Goal: Navigation & Orientation: Find specific page/section

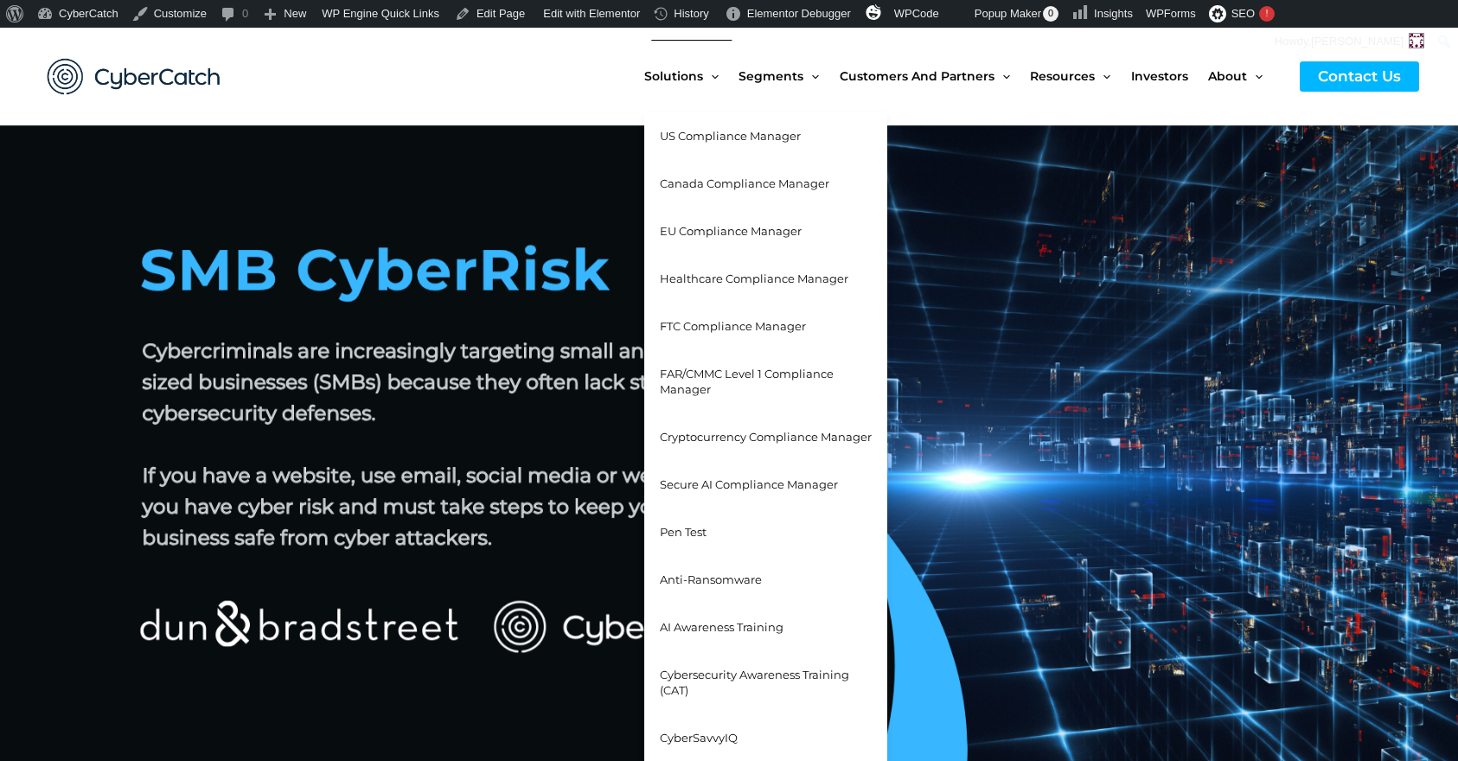
click at [689, 136] on span "US Compliance Manager" at bounding box center [730, 136] width 141 height 14
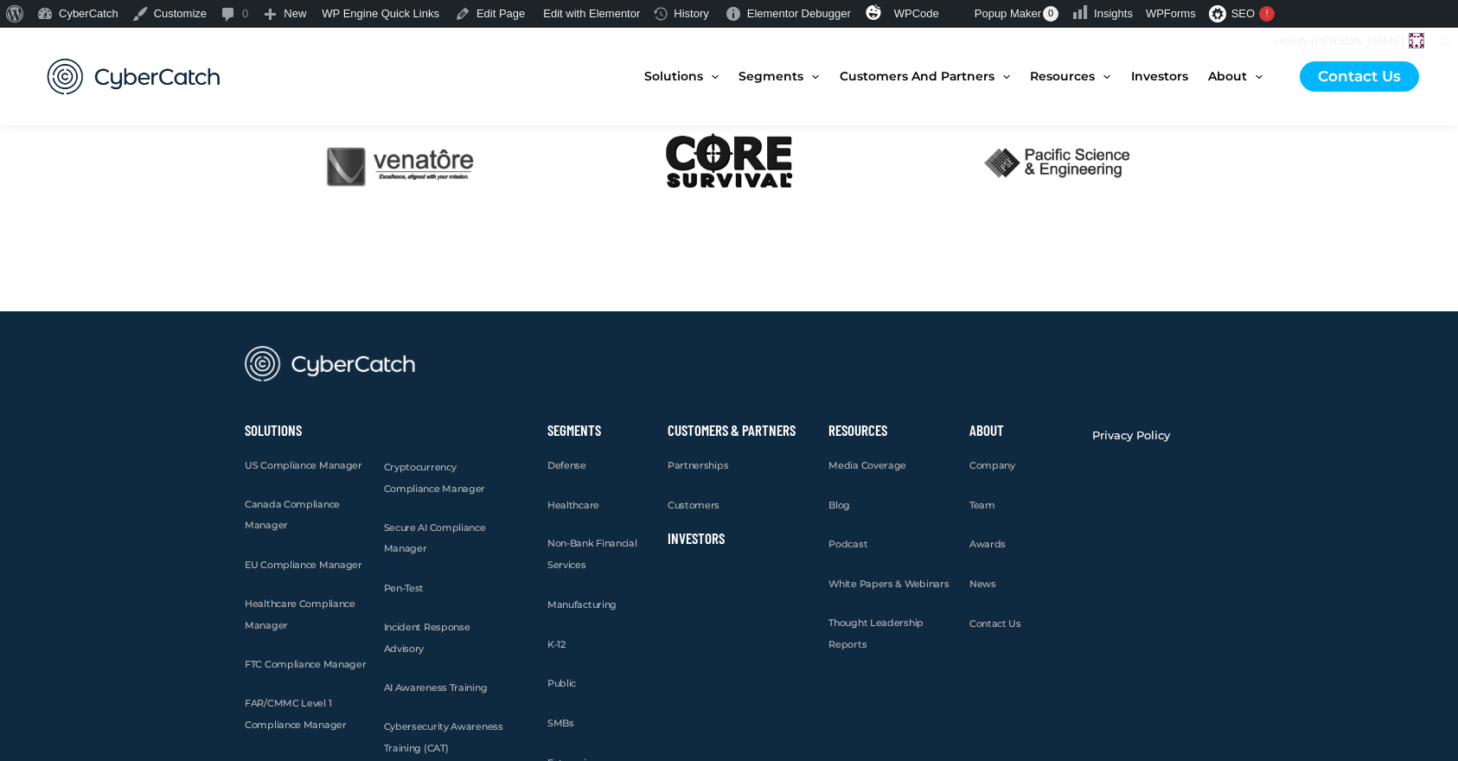
scroll to position [4411, 0]
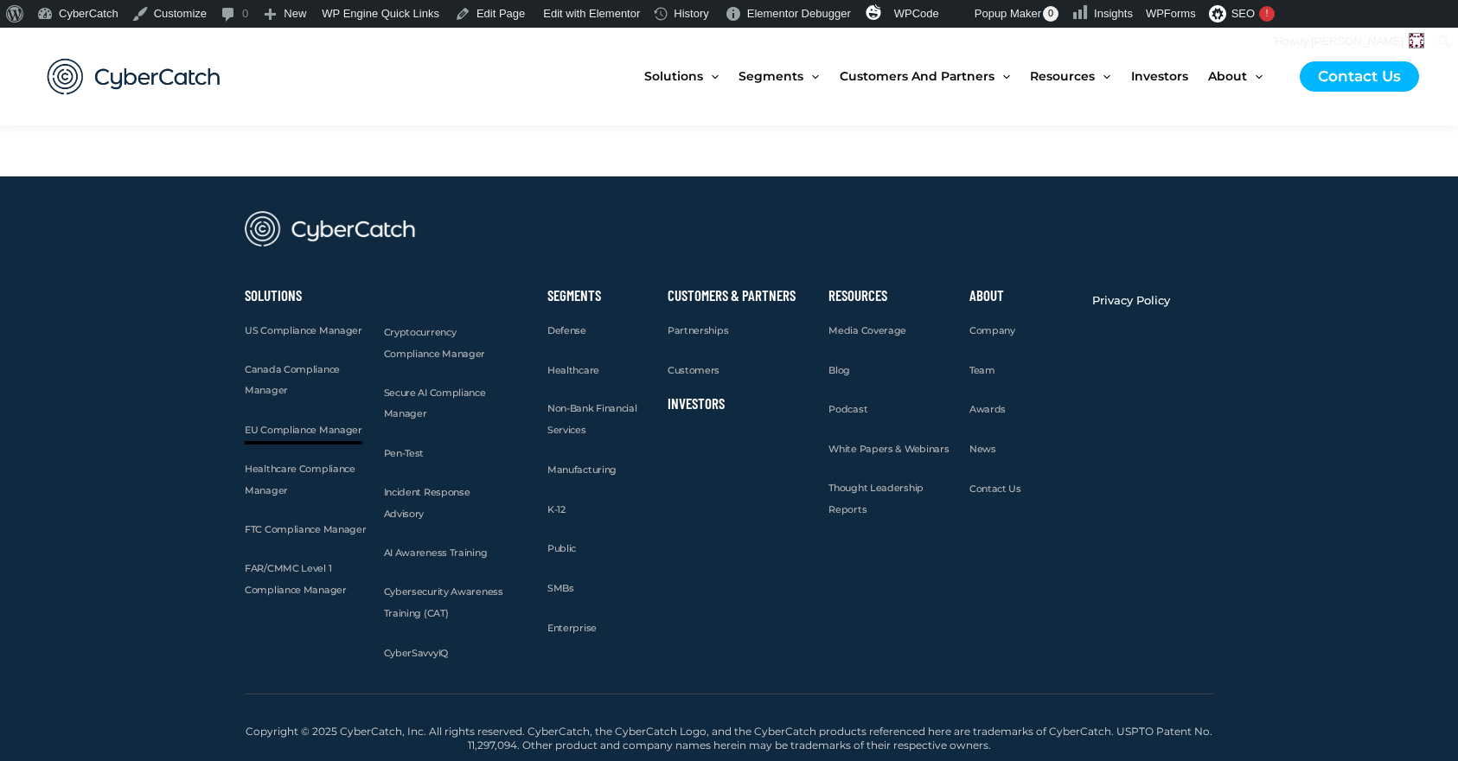
click at [271, 433] on span "EU Compliance Manager" at bounding box center [304, 430] width 118 height 12
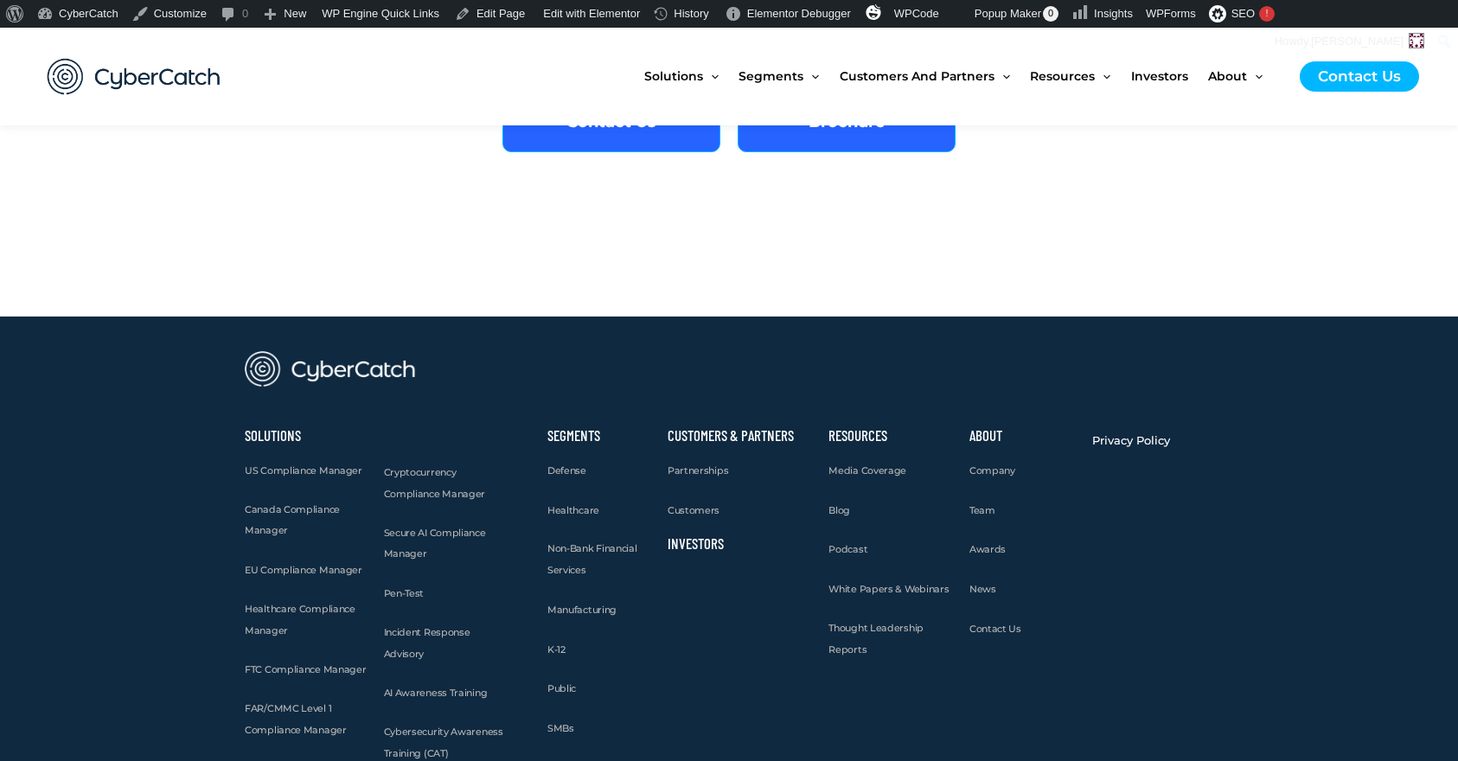
scroll to position [5799, 0]
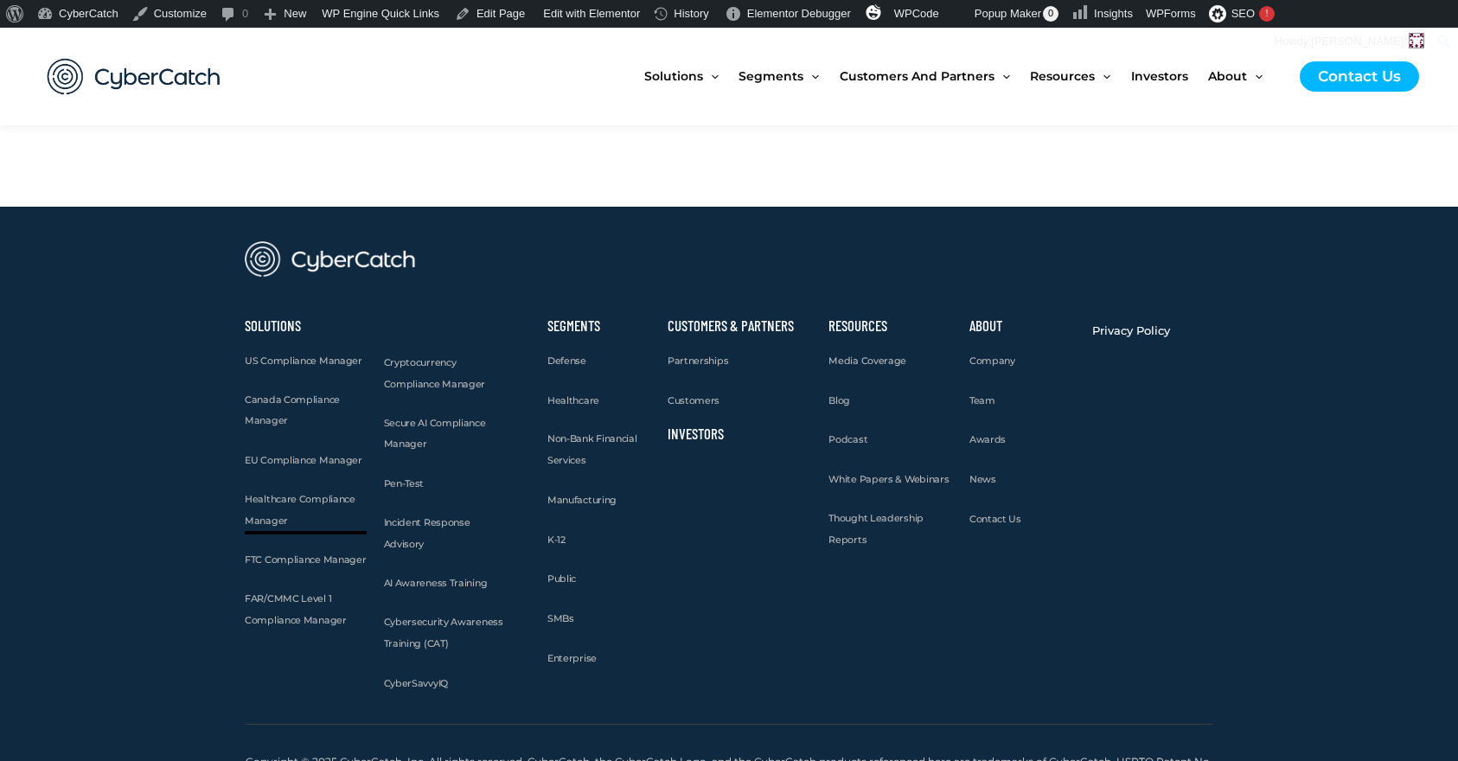
click at [265, 488] on link "Healthcare Compliance Manager" at bounding box center [306, 509] width 122 height 43
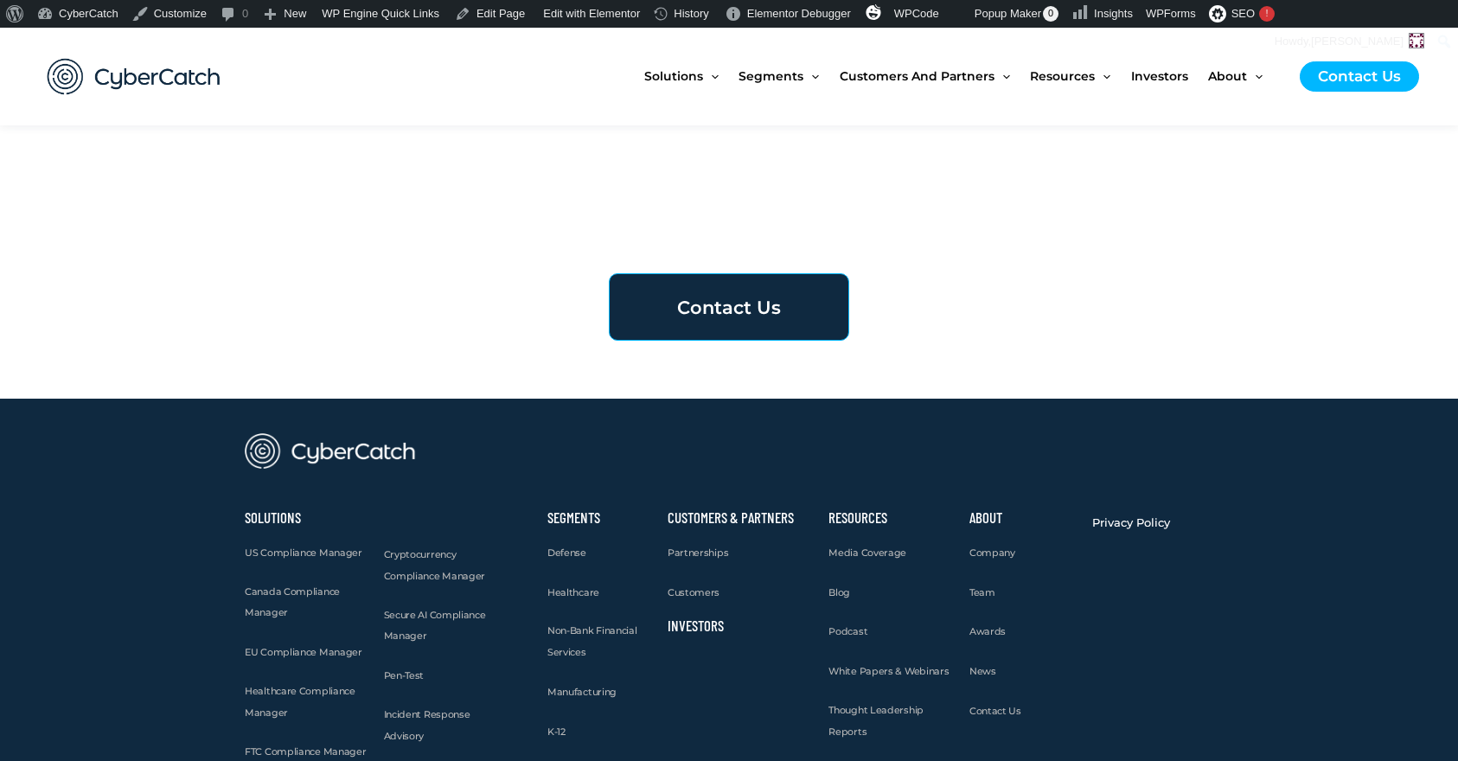
scroll to position [6112, 0]
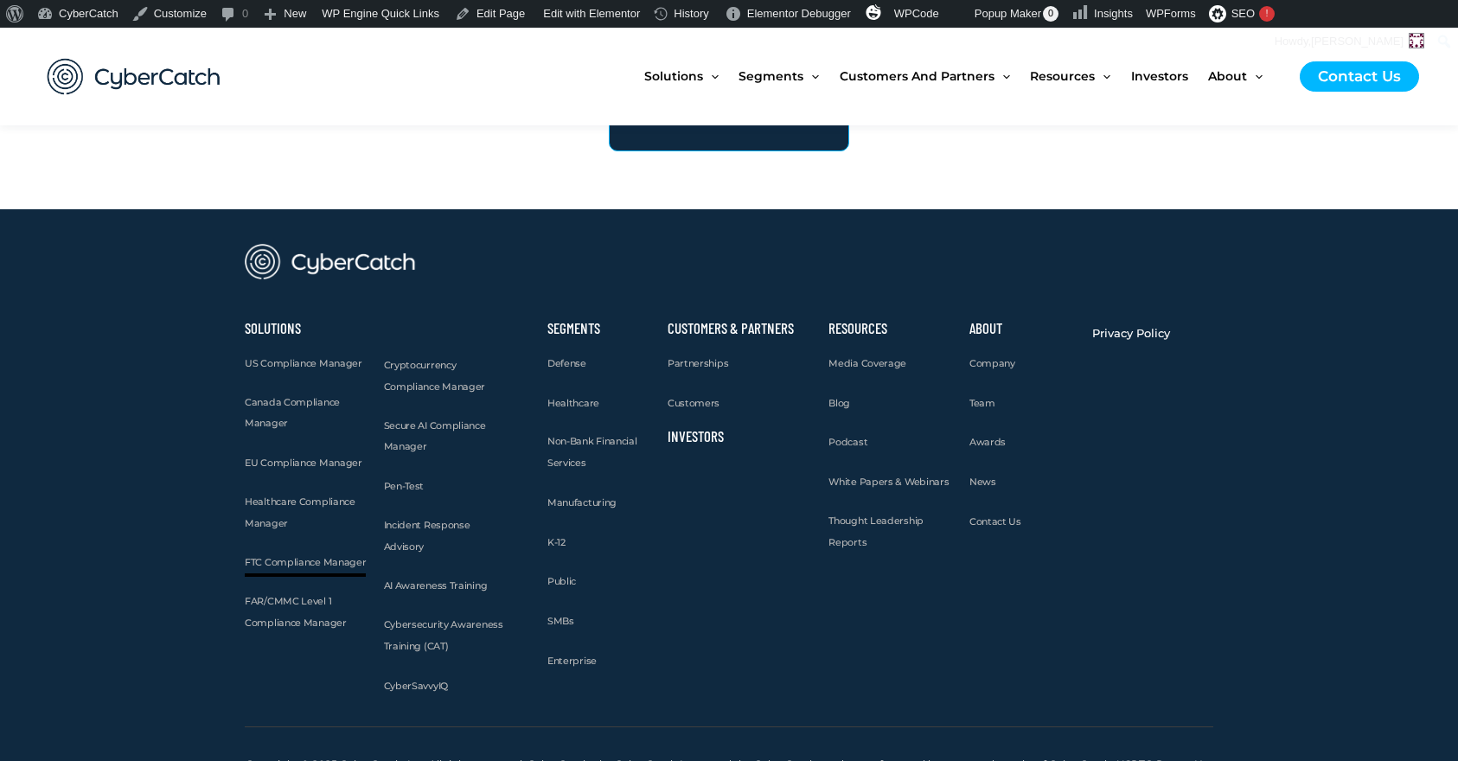
click at [301, 556] on span "FTC Compliance Manager" at bounding box center [305, 562] width 121 height 12
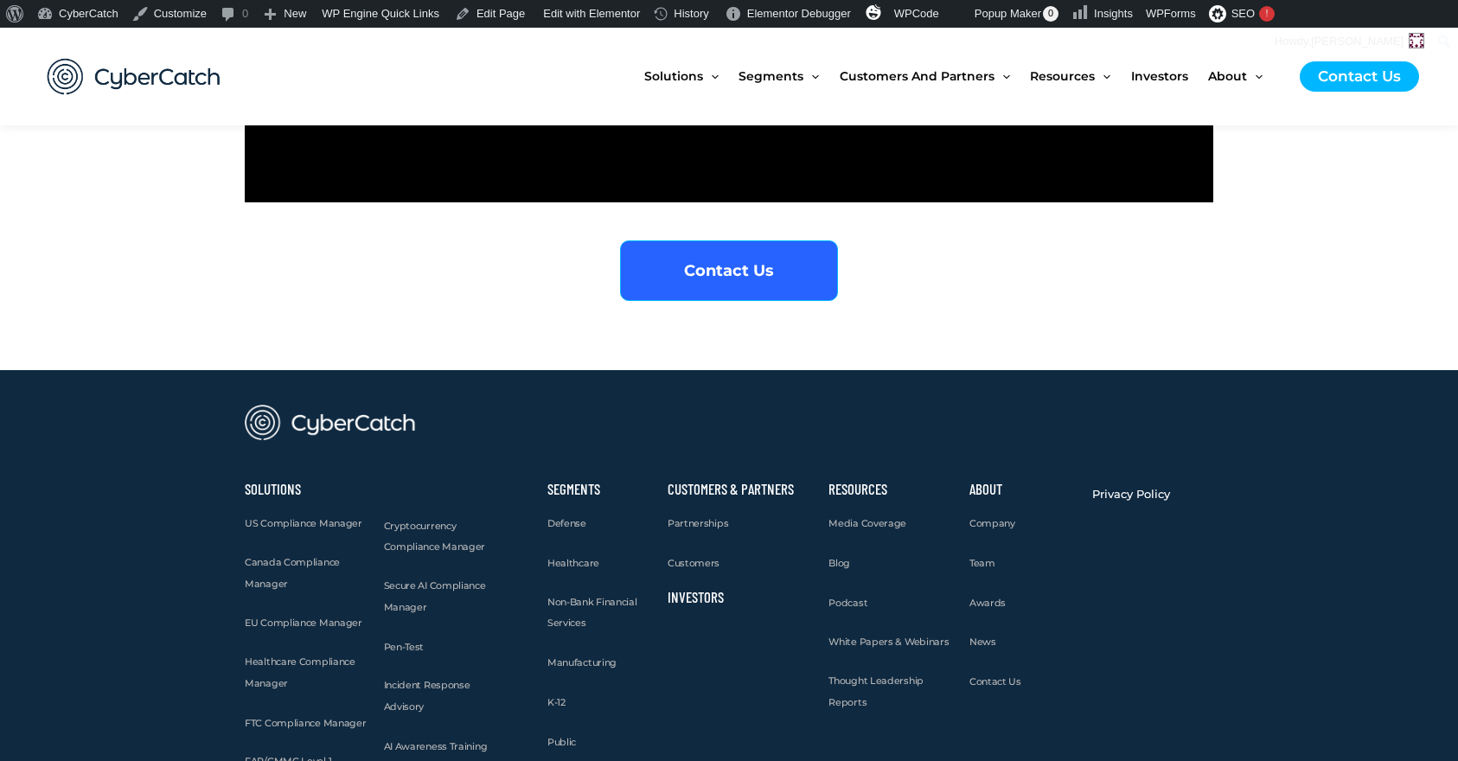
scroll to position [4551, 0]
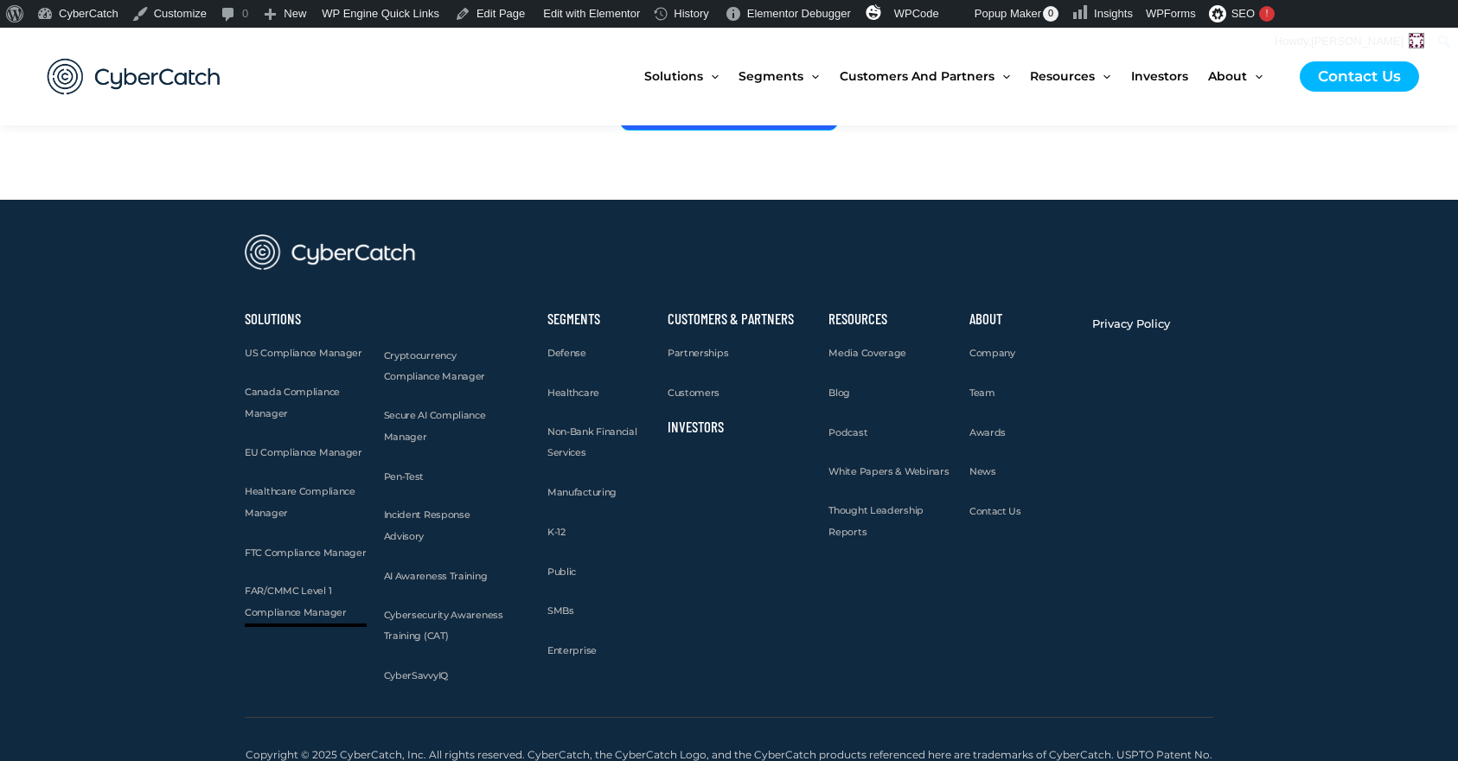
click at [291, 584] on span "FAR/CMMC Level 1 Compliance Manager" at bounding box center [296, 601] width 102 height 34
